Goal: Transaction & Acquisition: Obtain resource

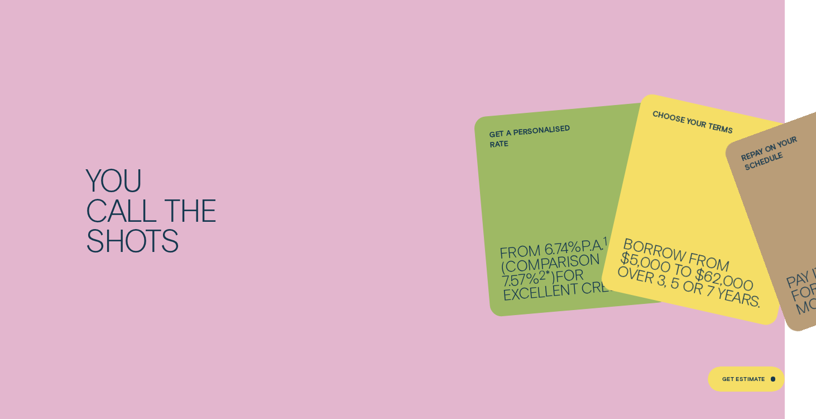
scroll to position [850, 0]
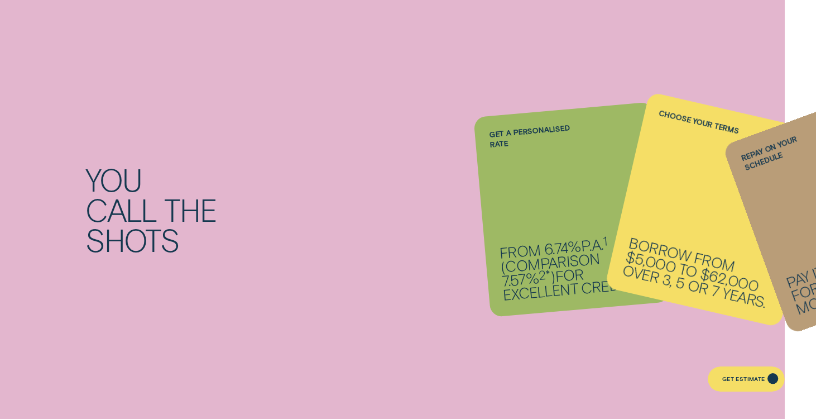
click at [739, 378] on div "Get Estimate" at bounding box center [743, 379] width 43 height 5
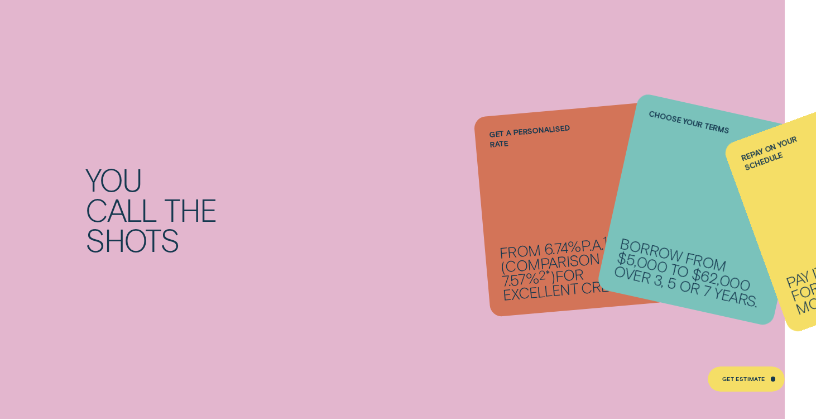
scroll to position [868, 0]
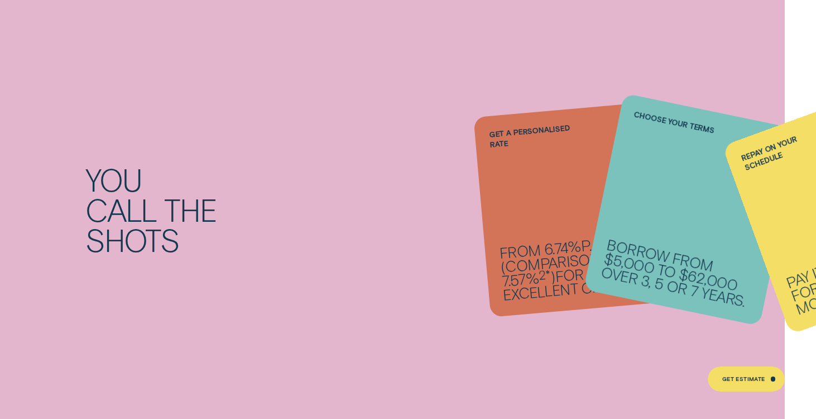
click at [638, 250] on li "Repay on your schedule Pay it back weekly, fortnightly or monthly." at bounding box center [572, 209] width 180 height 200
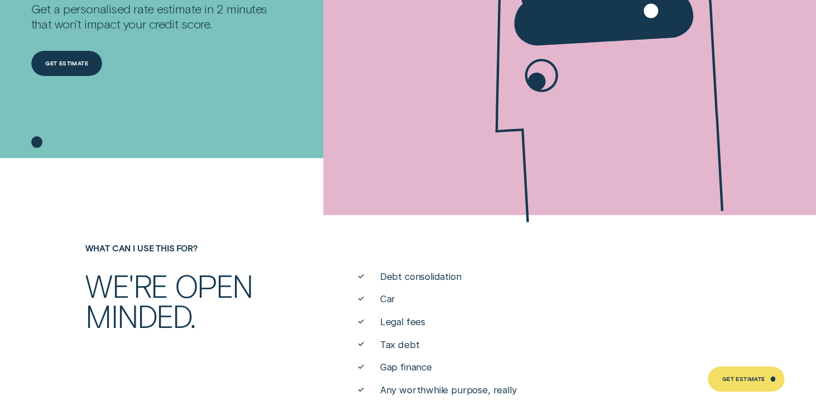
scroll to position [271, 0]
